Goal: Navigation & Orientation: Find specific page/section

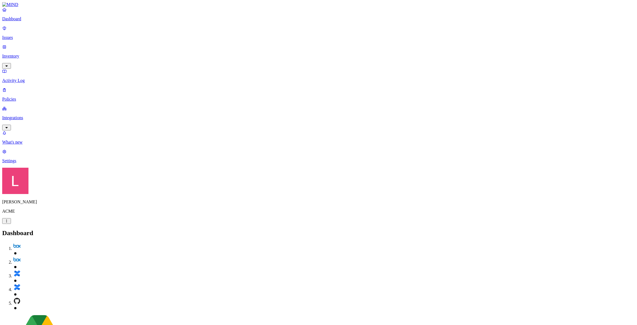
drag, startPoint x: 0, startPoint y: 0, endPoint x: 31, endPoint y: 65, distance: 72.6
click at [31, 97] on p "Policies" at bounding box center [318, 99] width 632 height 5
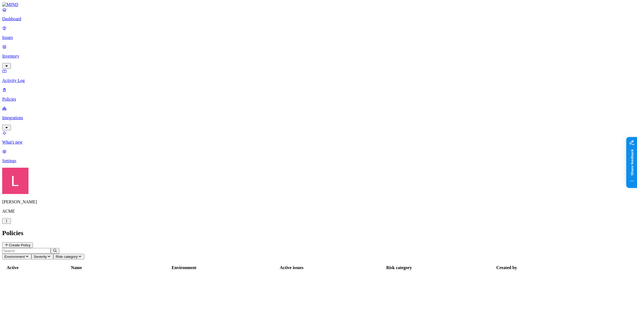
click at [26, 36] on p "Issues" at bounding box center [318, 37] width 632 height 5
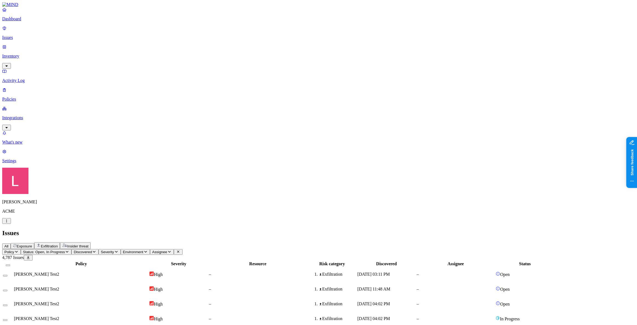
click at [139, 311] on td "GREG Test2" at bounding box center [81, 318] width 135 height 14
click at [138, 296] on td "GREG Test2" at bounding box center [81, 303] width 135 height 14
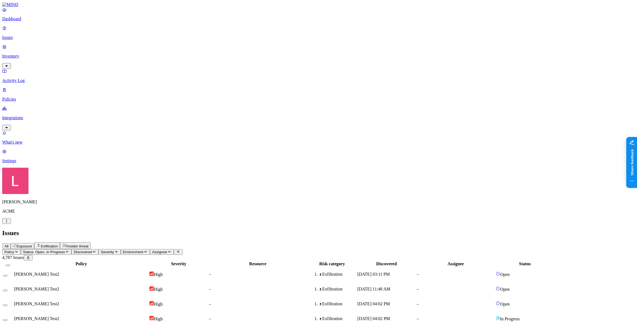
click at [130, 286] on div "GREG Test2" at bounding box center [81, 288] width 134 height 5
click at [132, 271] on div "GREG Test2" at bounding box center [81, 273] width 134 height 5
click at [28, 97] on p "Policies" at bounding box center [318, 99] width 632 height 5
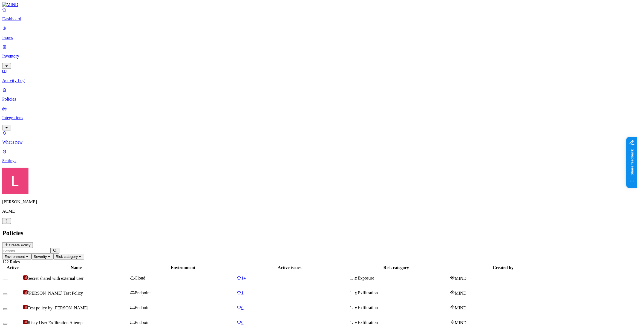
click at [51, 248] on input "text" at bounding box center [26, 251] width 48 height 6
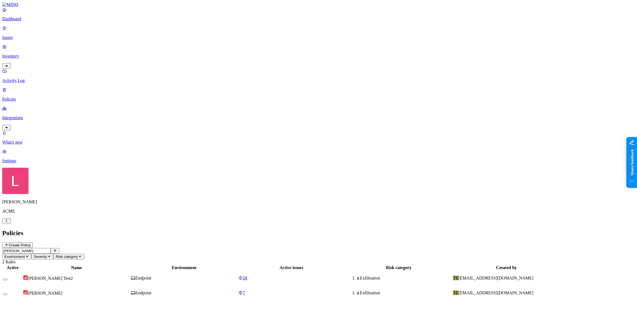
type input "greg"
click at [7, 278] on button "button" at bounding box center [5, 279] width 4 height 2
click at [121, 264] on div "Active Name Environment Active issues Risk category Created by GREG Test2 Endpo…" at bounding box center [318, 282] width 632 height 36
click at [33, 21] on p "Dashboard" at bounding box center [318, 18] width 632 height 5
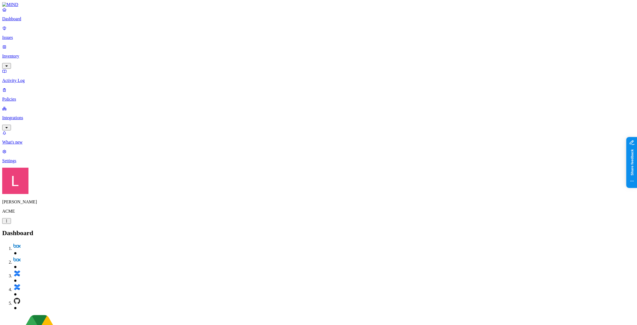
click at [25, 163] on p "Settings" at bounding box center [318, 160] width 632 height 5
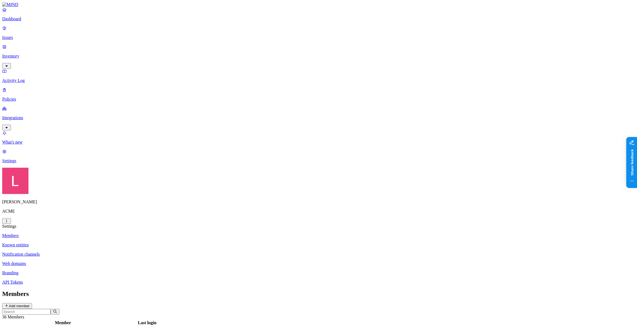
click at [86, 270] on p "Branding" at bounding box center [318, 272] width 632 height 5
click at [88, 279] on p "API Tokens" at bounding box center [318, 281] width 632 height 5
click at [90, 270] on p "Branding" at bounding box center [318, 272] width 632 height 5
click at [90, 261] on p "Web domains" at bounding box center [318, 263] width 632 height 5
click at [84, 279] on p "API Tokens" at bounding box center [318, 281] width 632 height 5
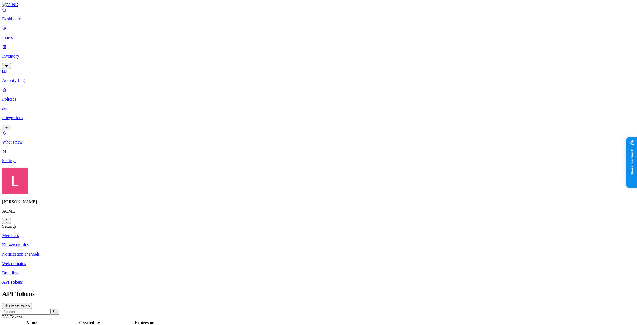
click at [89, 261] on link "Web domains" at bounding box center [318, 263] width 632 height 5
click at [93, 251] on p "Notification channels" at bounding box center [318, 253] width 632 height 5
click at [88, 242] on p "Known entities" at bounding box center [318, 244] width 632 height 5
click at [87, 233] on link "Members" at bounding box center [318, 235] width 632 height 5
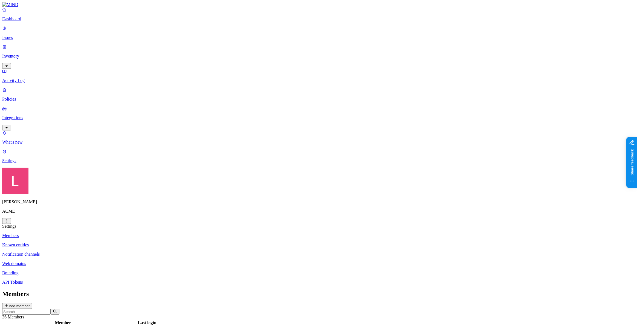
click at [24, 21] on p "Dashboard" at bounding box center [318, 18] width 632 height 5
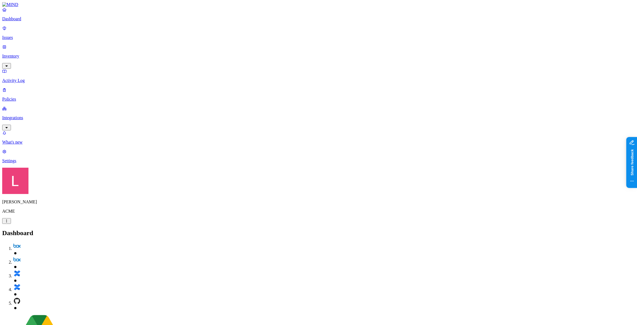
click at [25, 163] on p "Settings" at bounding box center [318, 160] width 632 height 5
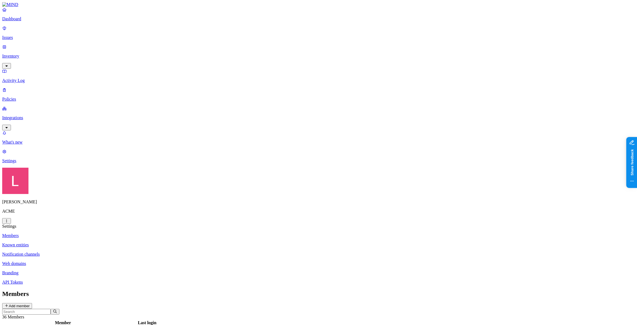
click at [30, 21] on p "Dashboard" at bounding box center [318, 18] width 632 height 5
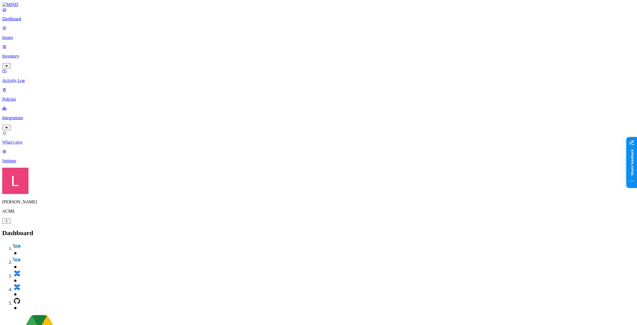
click at [24, 144] on p "What's new" at bounding box center [318, 142] width 632 height 5
click at [22, 163] on p "Settings" at bounding box center [318, 160] width 632 height 5
